Goal: Information Seeking & Learning: Find specific fact

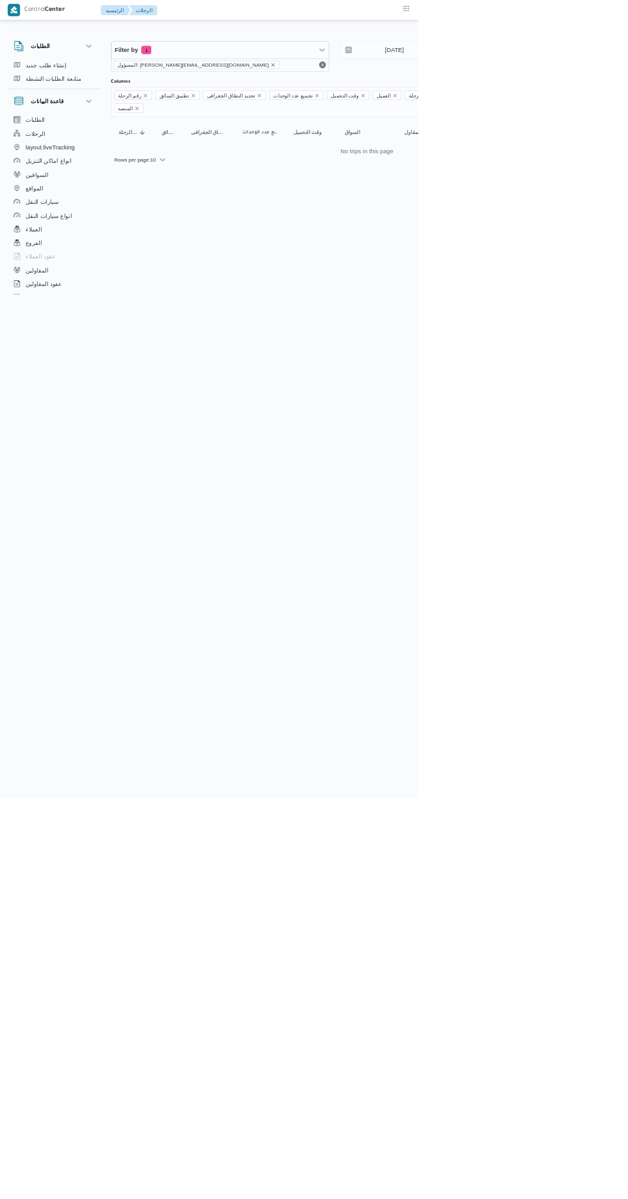
click at [408, 97] on icon "remove selected entity" at bounding box center [410, 97] width 5 height 5
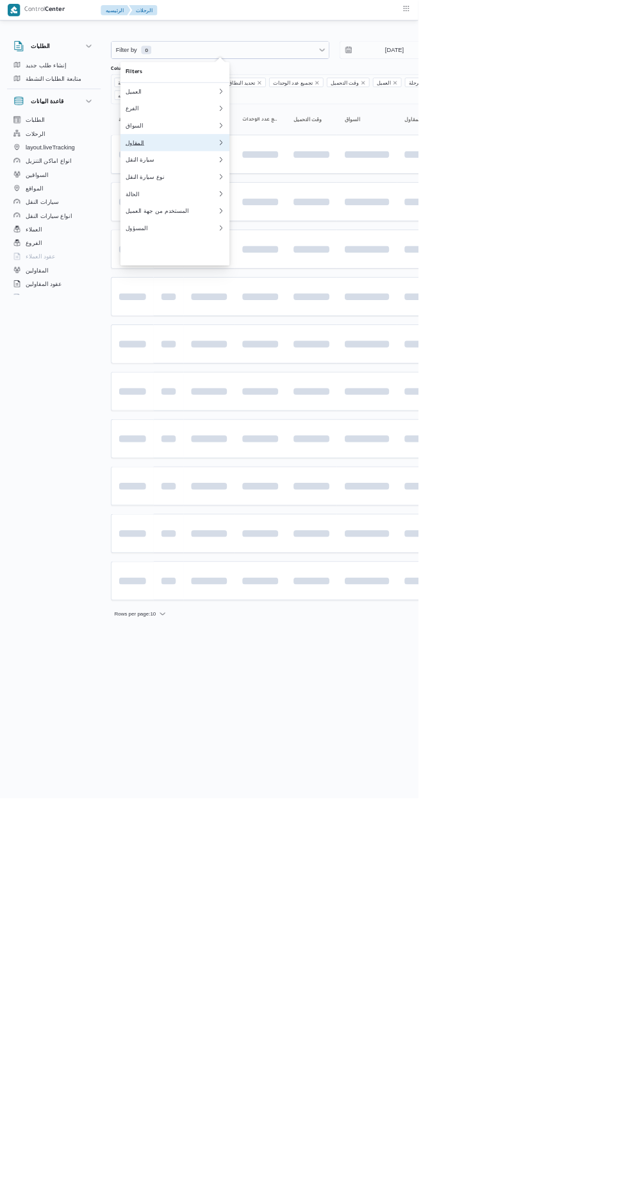
click at [267, 219] on div "المقاول" at bounding box center [258, 214] width 139 height 10
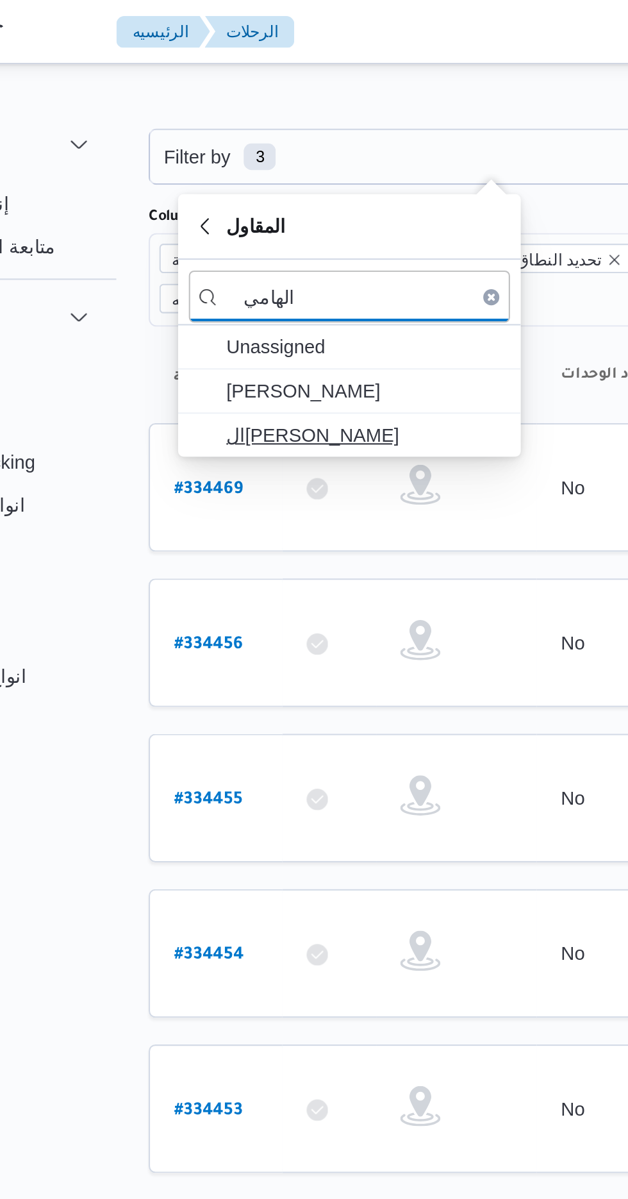
type input "الهامي"
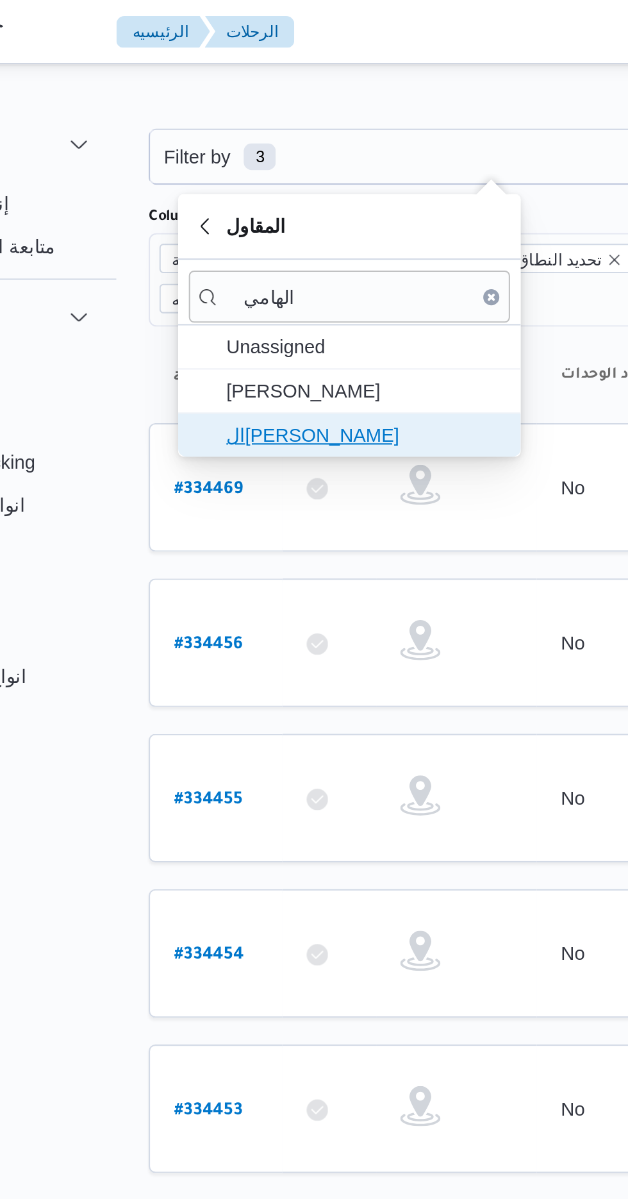
click at [290, 207] on span "ال[PERSON_NAME]" at bounding box center [270, 208] width 133 height 15
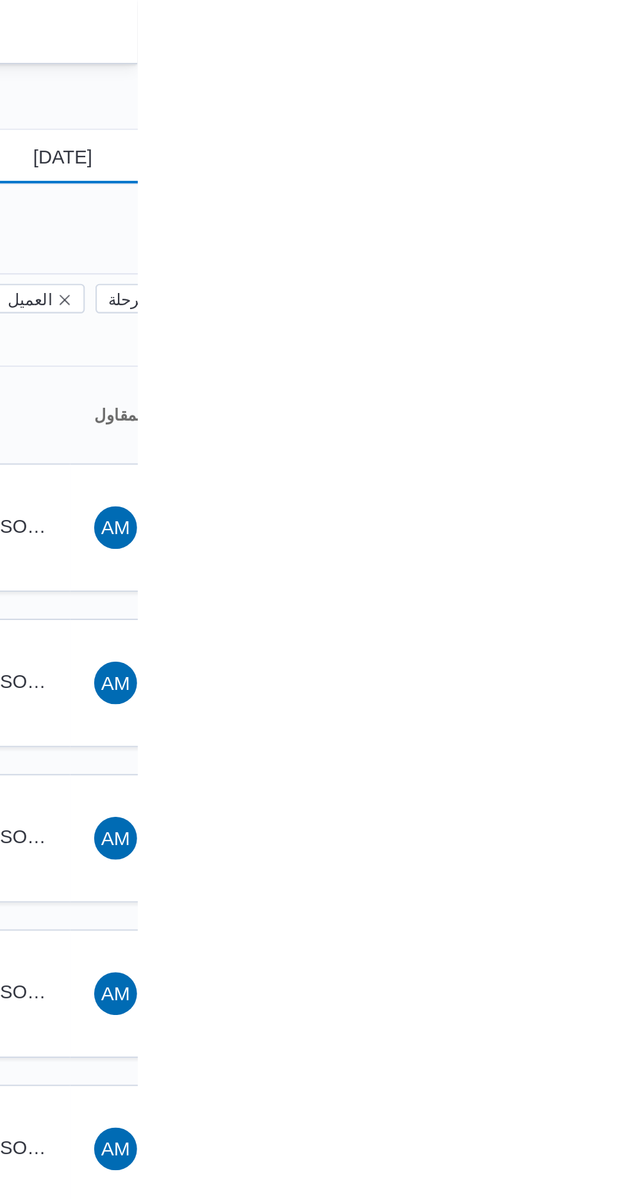
click at [600, 78] on input "23/8/2025" at bounding box center [584, 75] width 146 height 26
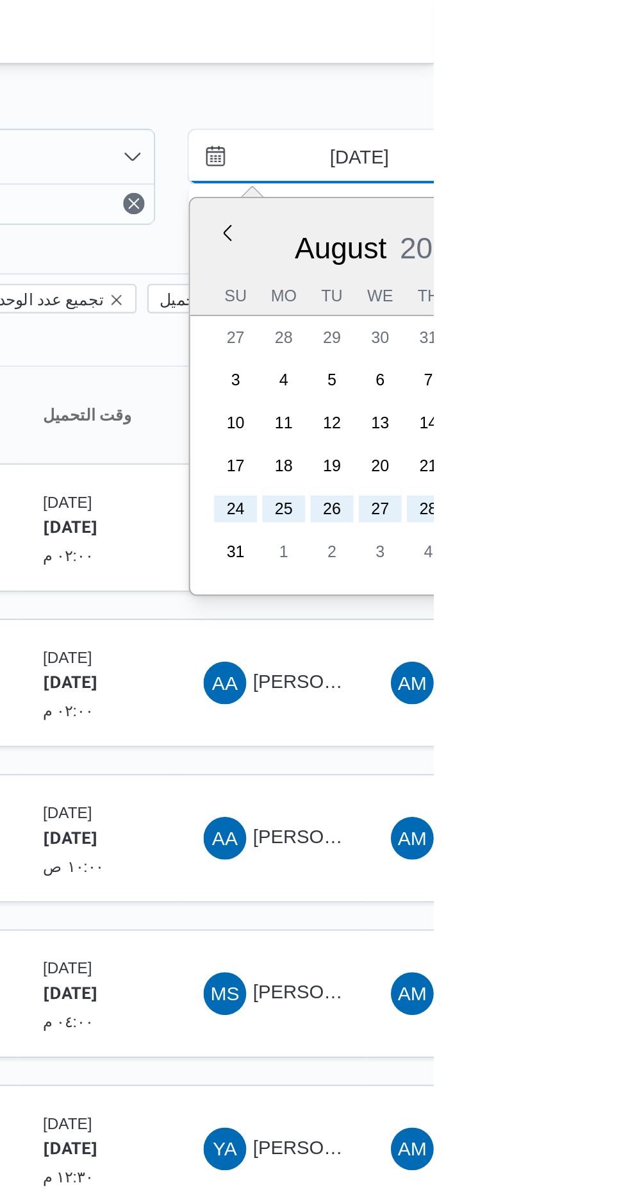
type input "[DATE]"
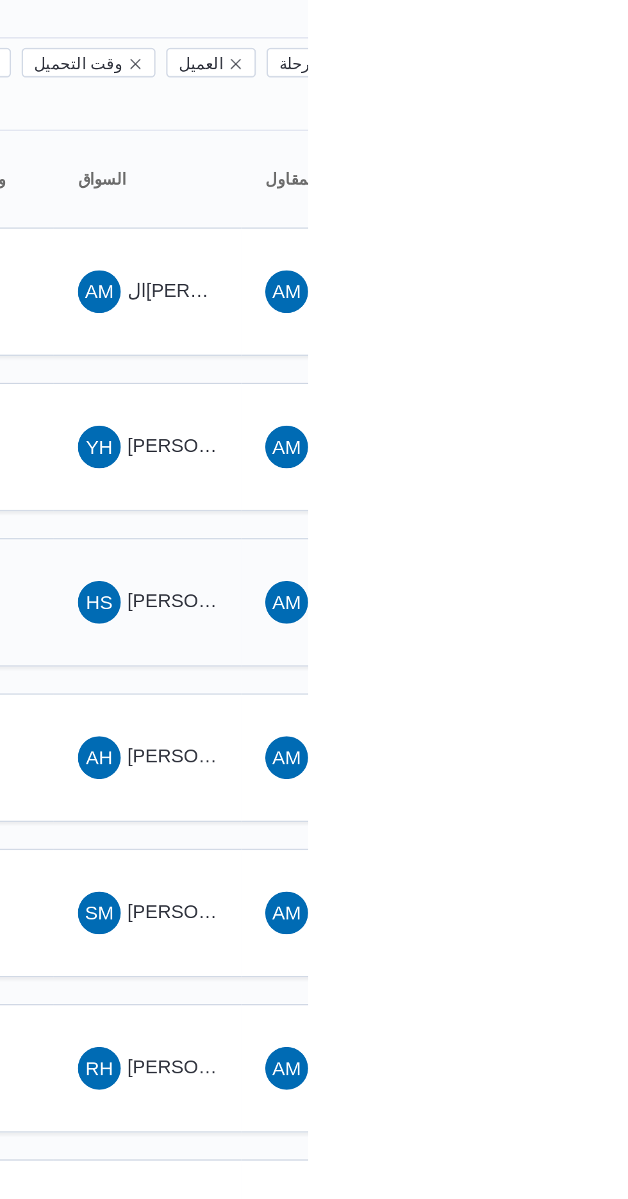
click at [566, 396] on span "[PERSON_NAME]" at bounding box center [579, 401] width 74 height 10
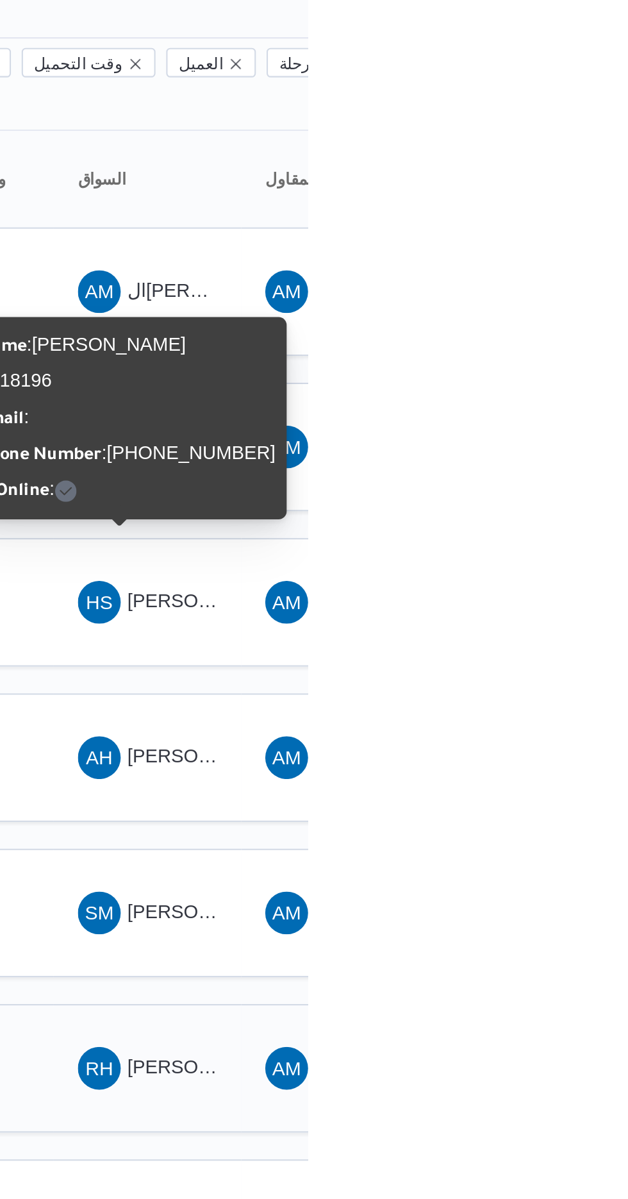
click at [573, 619] on span "[PERSON_NAME] [PERSON_NAME]" at bounding box center [617, 624] width 150 height 10
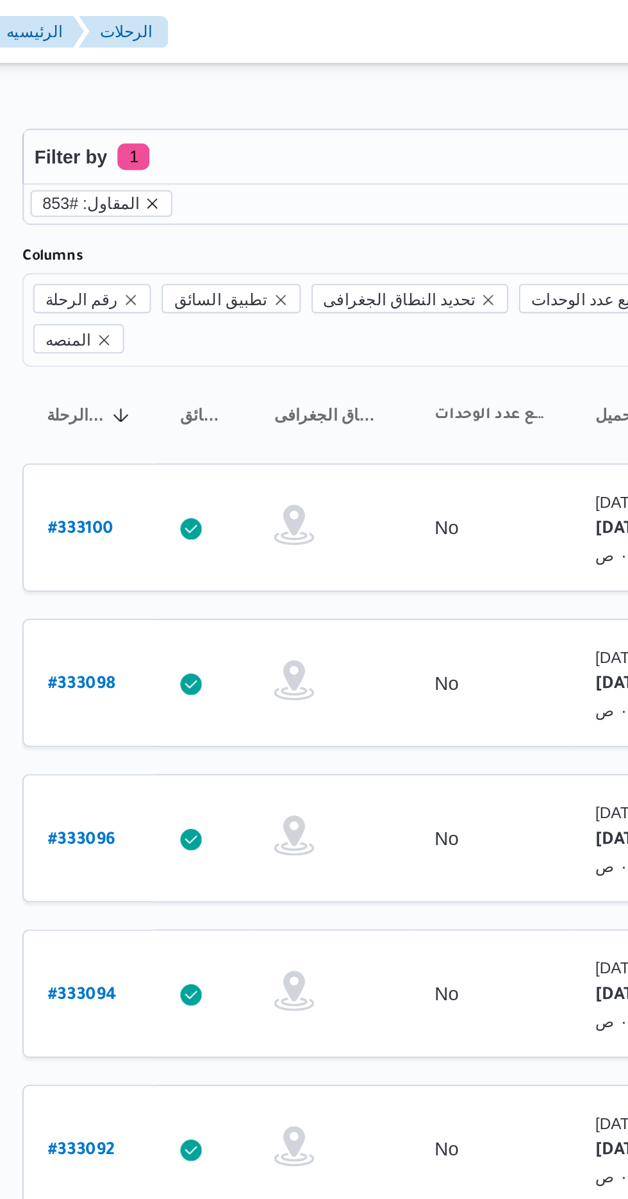
click at [227, 99] on icon "remove selected entity" at bounding box center [229, 98] width 8 height 8
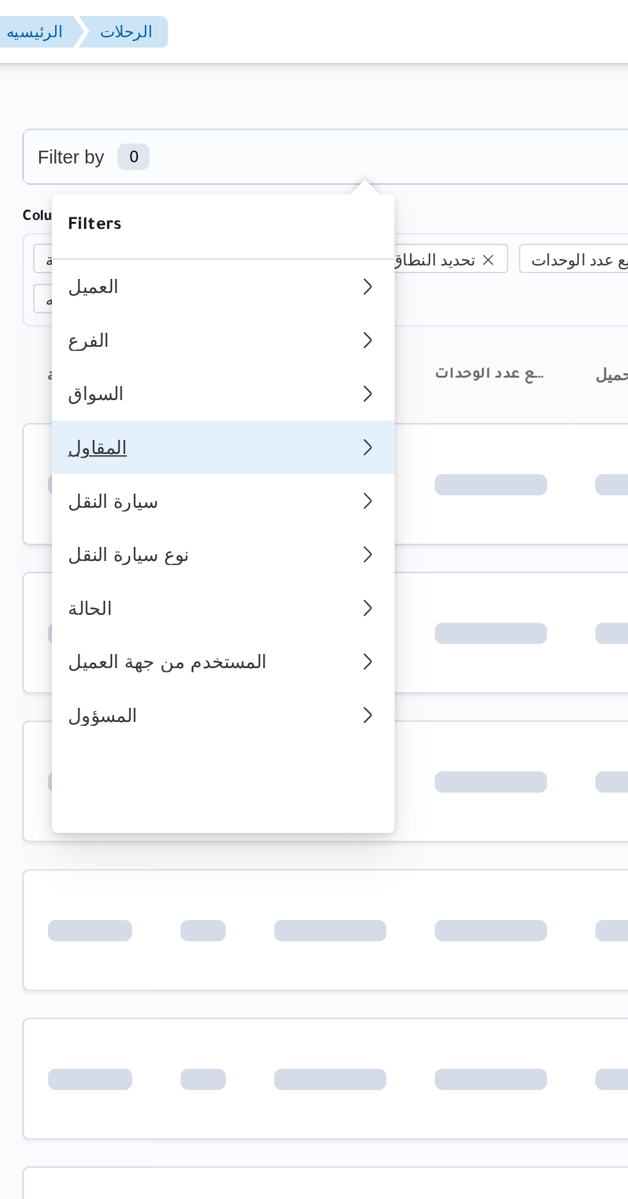
click at [286, 219] on div "المقاول" at bounding box center [255, 214] width 133 height 10
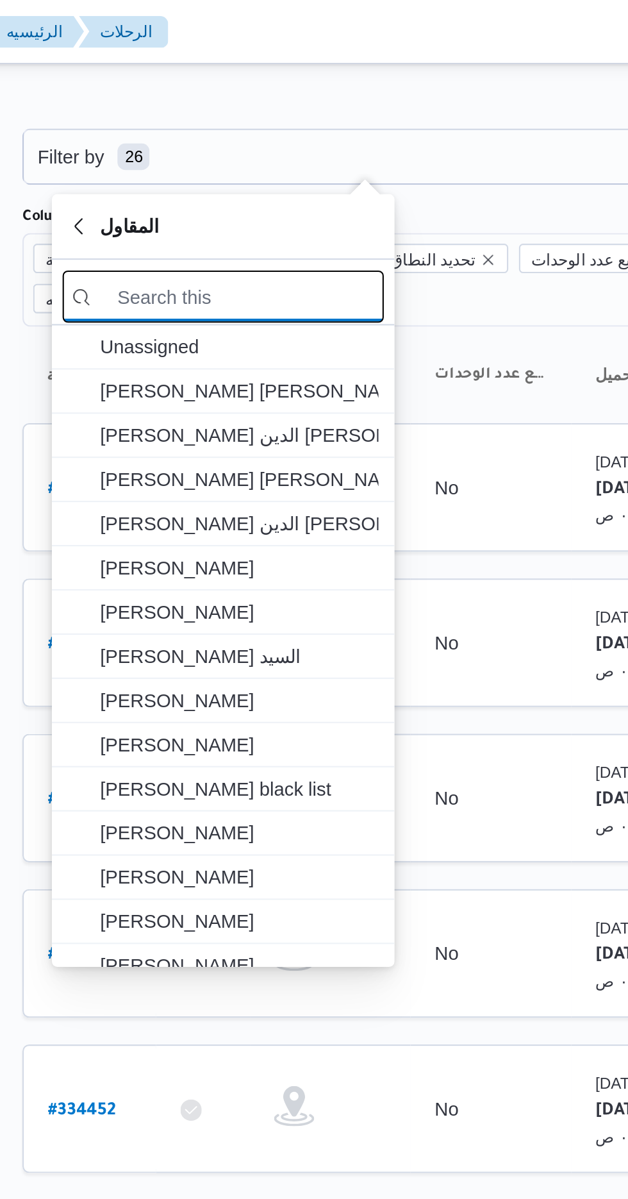
click at [230, 140] on input "search filters" at bounding box center [263, 142] width 154 height 25
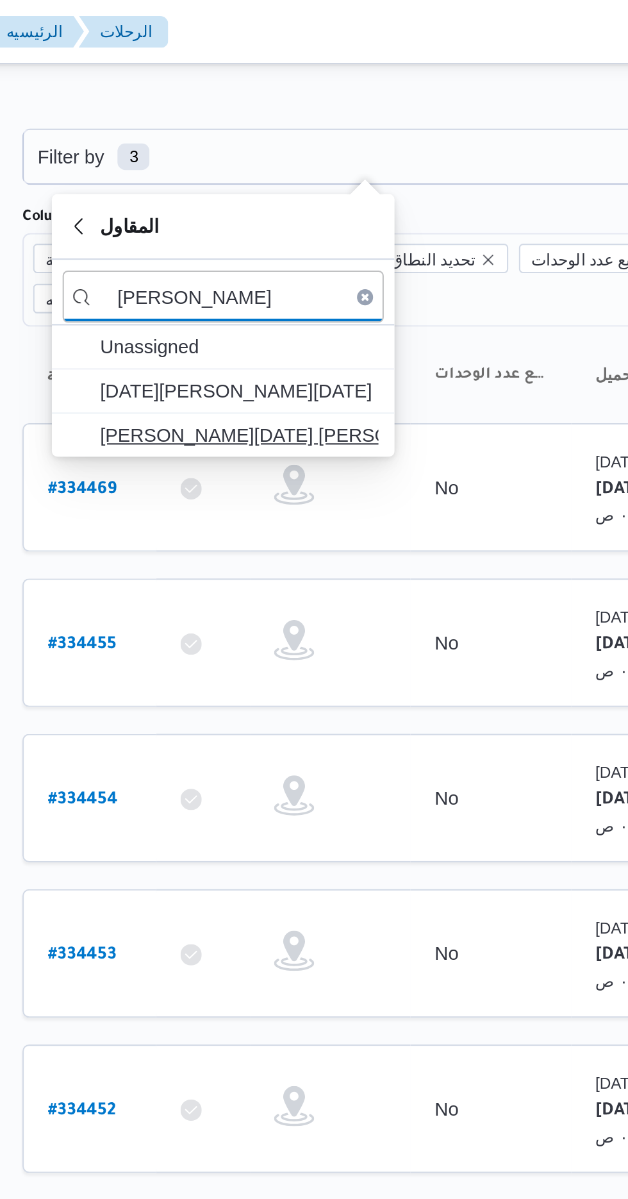
type input "[PERSON_NAME]"
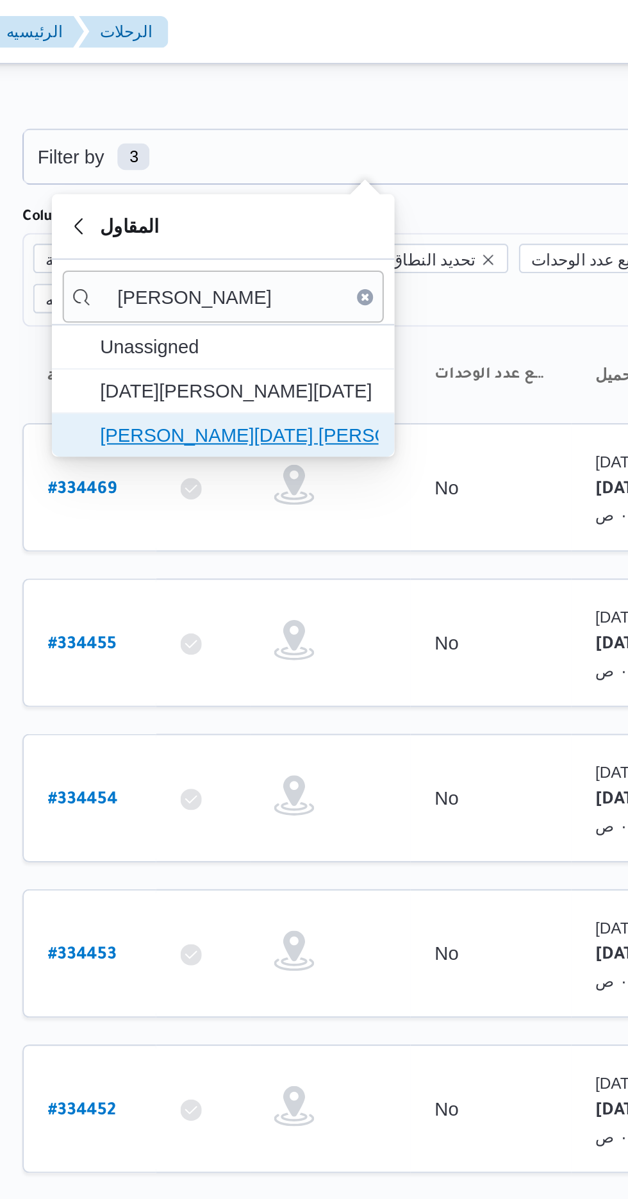
click at [248, 203] on span "[PERSON_NAME][DATE] [PERSON_NAME]" at bounding box center [270, 208] width 133 height 15
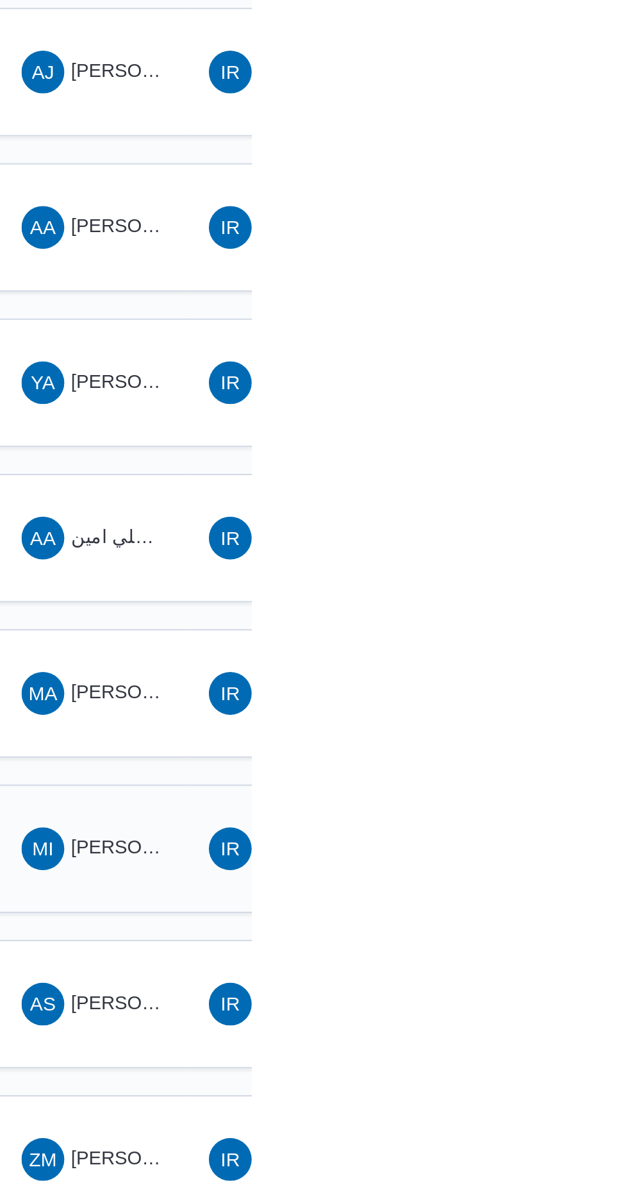
click at [579, 768] on span "[PERSON_NAME] [PERSON_NAME]" at bounding box center [617, 773] width 150 height 10
